Goal: Information Seeking & Learning: Learn about a topic

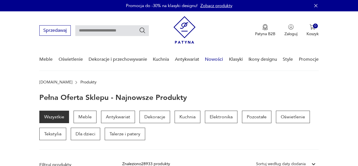
scroll to position [26, 0]
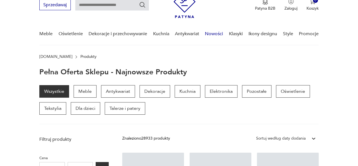
click at [219, 33] on link "Nowości" at bounding box center [214, 34] width 18 height 22
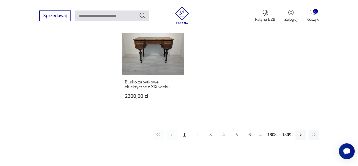
scroll to position [718, 0]
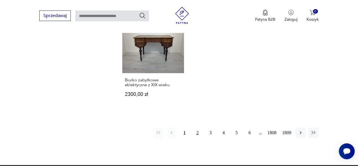
click at [198, 132] on button "2" at bounding box center [198, 133] width 10 height 10
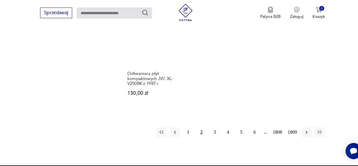
scroll to position [740, 0]
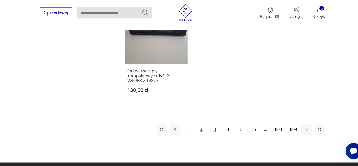
click at [211, 125] on button "3" at bounding box center [211, 130] width 10 height 10
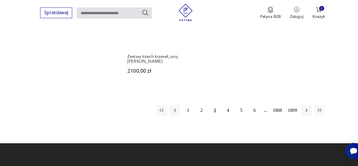
scroll to position [750, 0]
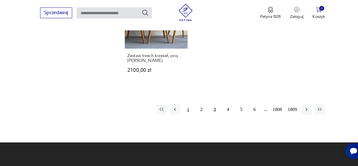
click at [184, 105] on button "1" at bounding box center [185, 110] width 10 height 10
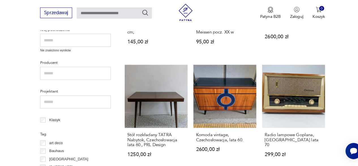
scroll to position [223, 0]
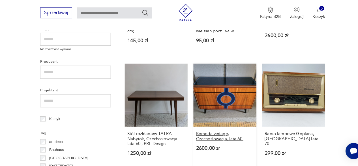
click at [224, 135] on h3 "Komoda vintage, Czechosłowacja, lata 60." at bounding box center [220, 137] width 57 height 10
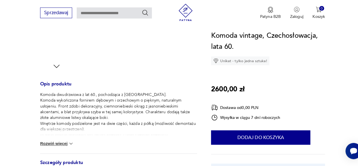
scroll to position [186, 0]
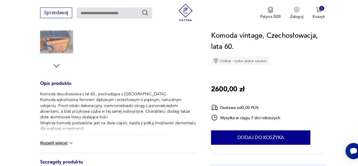
click at [71, 145] on img at bounding box center [70, 143] width 6 height 6
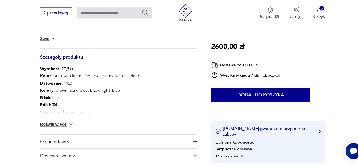
scroll to position [294, 0]
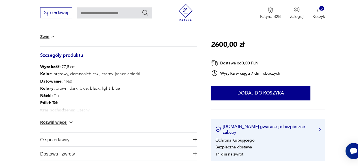
click at [71, 125] on img at bounding box center [70, 123] width 6 height 6
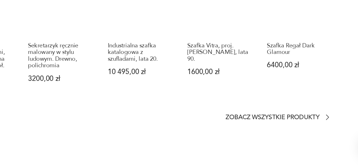
scroll to position [528, 0]
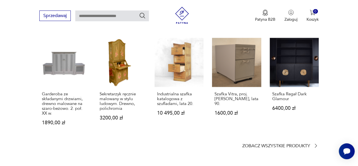
click at [330, 129] on section "Podobne przedmioty Garderoba ze składanymi drzwiami, drewno malowane na szaro-b…" at bounding box center [179, 83] width 358 height 156
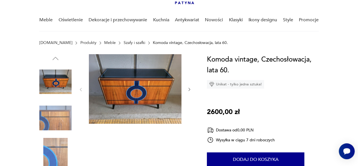
scroll to position [37, 0]
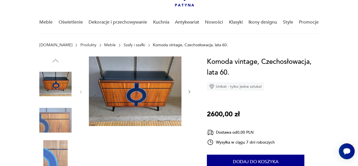
click at [191, 93] on icon "button" at bounding box center [189, 91] width 5 height 5
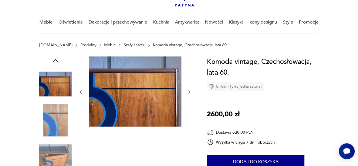
click at [189, 92] on icon "button" at bounding box center [189, 92] width 5 height 5
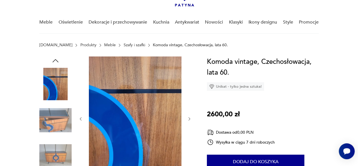
click at [190, 120] on icon "button" at bounding box center [189, 118] width 5 height 5
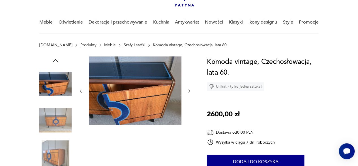
click at [188, 93] on icon "button" at bounding box center [189, 91] width 5 height 5
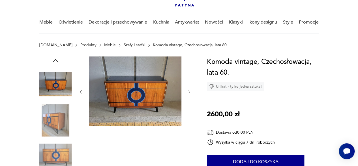
click at [189, 92] on icon "button" at bounding box center [189, 91] width 5 height 5
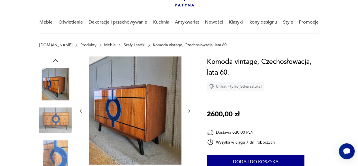
click at [190, 113] on icon "button" at bounding box center [189, 111] width 5 height 5
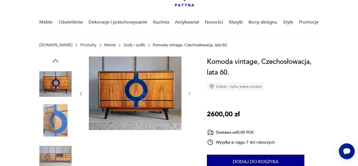
click at [189, 95] on icon "button" at bounding box center [189, 93] width 5 height 5
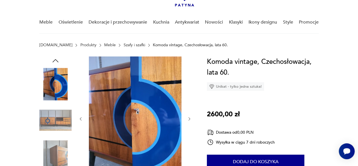
click at [191, 120] on icon "button" at bounding box center [189, 118] width 5 height 5
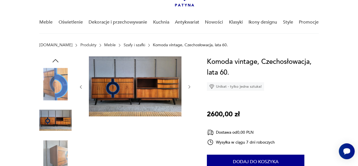
click at [191, 87] on icon "button" at bounding box center [189, 86] width 5 height 5
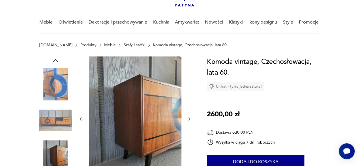
click at [189, 118] on icon "button" at bounding box center [189, 118] width 5 height 5
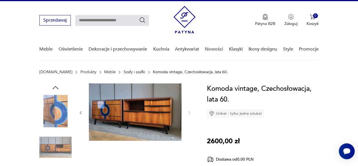
scroll to position [5, 0]
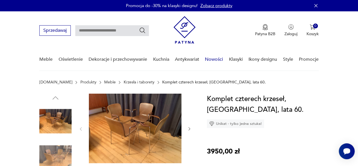
click at [212, 61] on link "Nowości" at bounding box center [214, 59] width 18 height 22
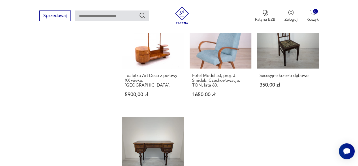
scroll to position [614, 0]
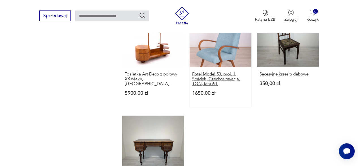
click at [205, 72] on h3 "Fotel Model 53, proj. J. Smidek, Czechosłowacja, TON, lata 60." at bounding box center [220, 79] width 57 height 14
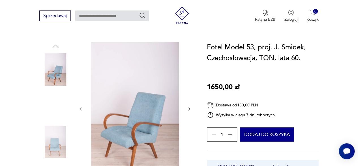
scroll to position [54, 0]
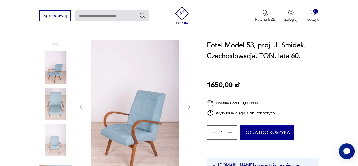
click at [189, 107] on icon "button" at bounding box center [189, 107] width 5 height 5
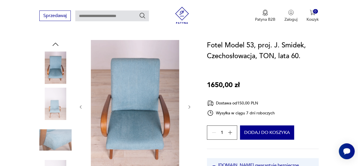
click at [189, 107] on icon "button" at bounding box center [189, 107] width 5 height 5
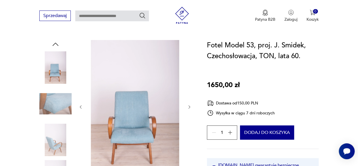
click at [189, 107] on icon "button" at bounding box center [189, 107] width 5 height 5
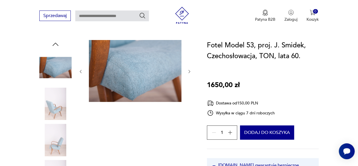
click at [154, 72] on img at bounding box center [135, 71] width 93 height 62
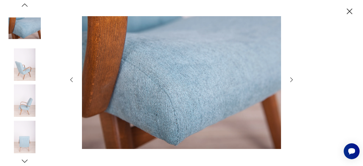
click at [291, 79] on icon "button" at bounding box center [291, 79] width 7 height 7
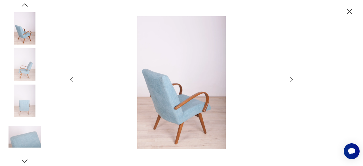
click at [291, 79] on icon "button" at bounding box center [291, 79] width 7 height 7
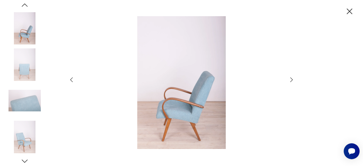
click at [291, 79] on icon "button" at bounding box center [291, 79] width 7 height 7
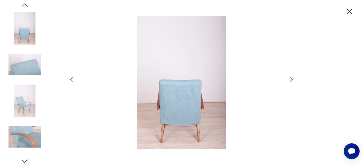
click at [291, 79] on icon "button" at bounding box center [291, 79] width 7 height 7
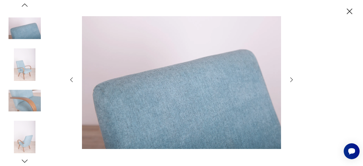
click at [290, 79] on icon "button" at bounding box center [291, 79] width 7 height 7
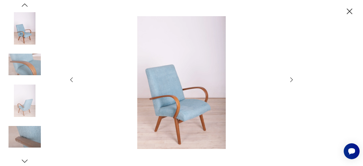
click at [170, 105] on img at bounding box center [181, 82] width 202 height 133
click at [190, 97] on img at bounding box center [181, 82] width 202 height 133
click at [291, 79] on icon "button" at bounding box center [291, 79] width 7 height 7
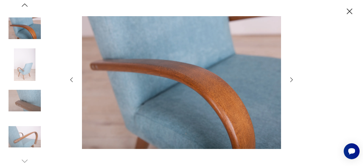
click at [291, 79] on icon "button" at bounding box center [291, 79] width 7 height 7
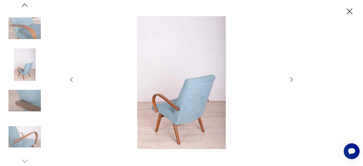
click at [291, 79] on icon "button" at bounding box center [291, 79] width 7 height 7
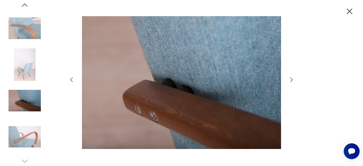
click at [291, 77] on icon "button" at bounding box center [291, 79] width 7 height 7
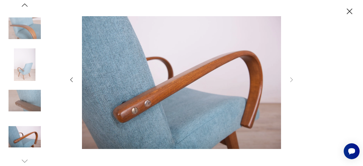
click at [321, 89] on div at bounding box center [181, 83] width 363 height 166
click at [347, 12] on icon "button" at bounding box center [349, 12] width 10 height 10
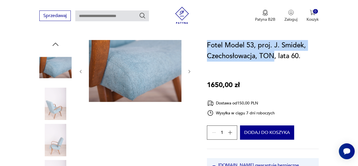
drag, startPoint x: 207, startPoint y: 46, endPoint x: 272, endPoint y: 57, distance: 66.2
click at [272, 57] on h1 "Fotel Model 53, proj. J. Smidek, Czechosłowacja, TON, lata 60." at bounding box center [263, 51] width 112 height 22
copy h1 "Fotel Model 53, proj. J. Smidek, Czechosłowacja, TON"
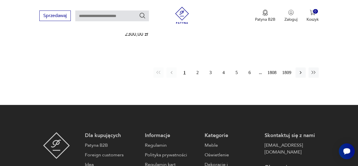
scroll to position [776, 0]
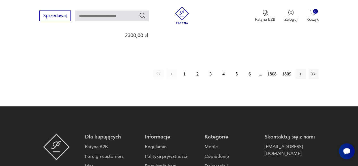
click at [198, 73] on button "2" at bounding box center [198, 74] width 10 height 10
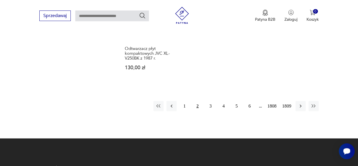
scroll to position [785, 0]
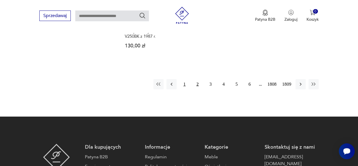
click at [185, 79] on button "1" at bounding box center [185, 84] width 10 height 10
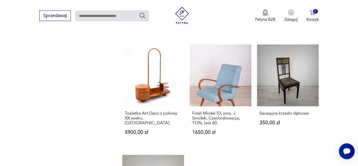
scroll to position [576, 0]
